Goal: Browse casually

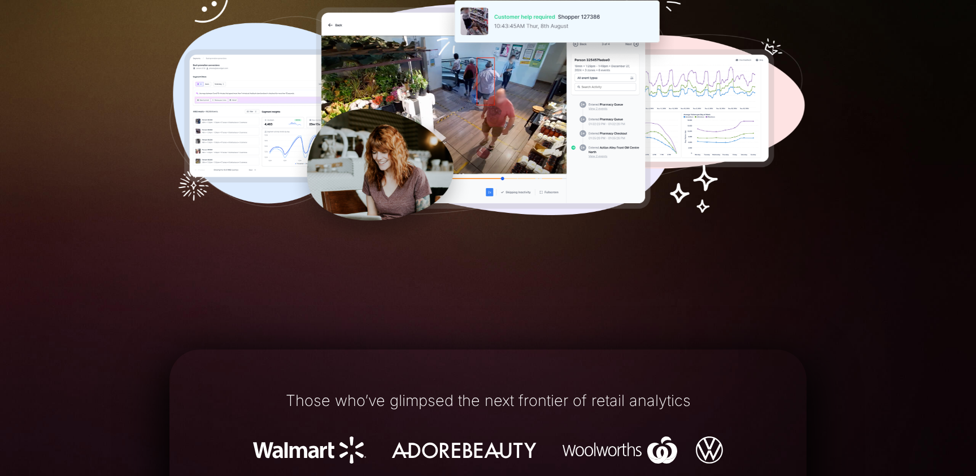
scroll to position [703, 0]
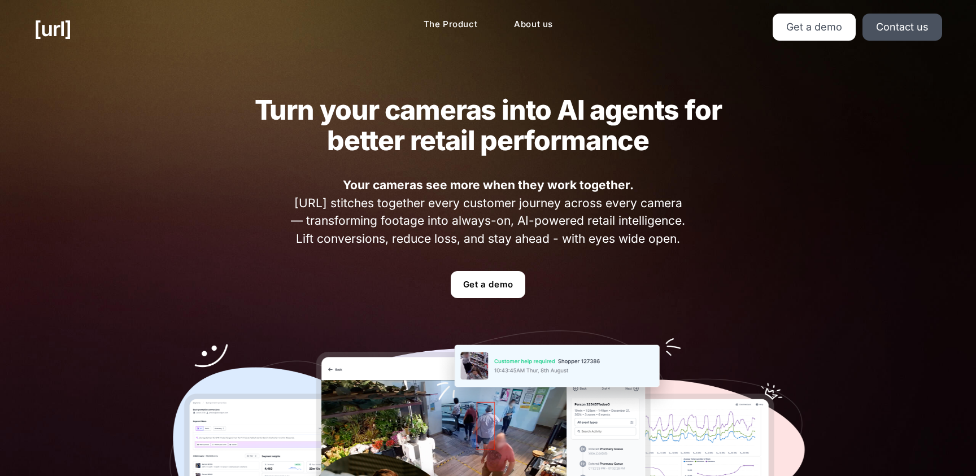
click at [16, 72] on div "Turn your cameras into AI agents for better retail performance Your cameras see…" at bounding box center [488, 342] width 976 height 569
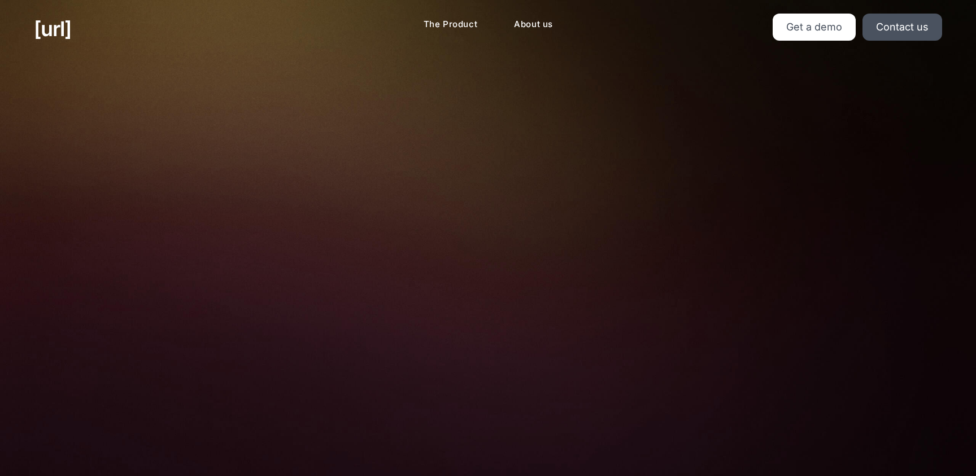
click at [459, 151] on h2 "Turn your cameras into AI agents for better retail performance" at bounding box center [488, 125] width 512 height 61
